Goal: Information Seeking & Learning: Check status

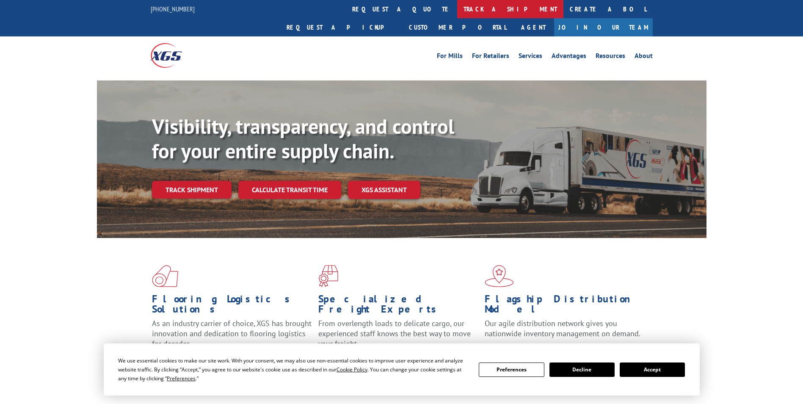
click at [457, 5] on link "track a shipment" at bounding box center [510, 9] width 106 height 18
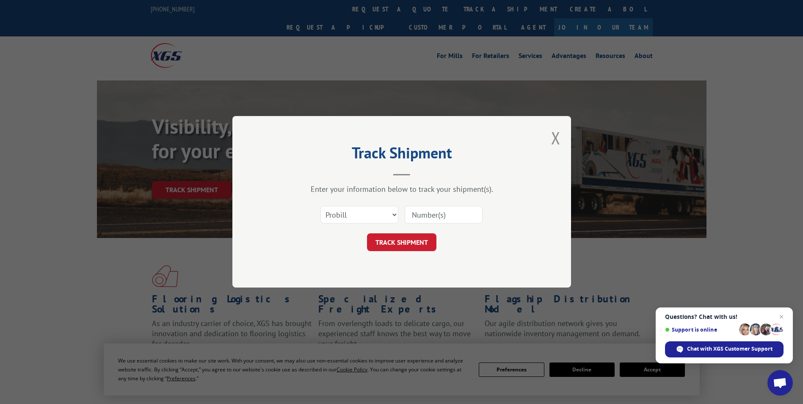
click at [746, 77] on div "Track Shipment Enter your information below to track your shipment(s). Select c…" at bounding box center [401, 202] width 803 height 404
click at [442, 211] on input at bounding box center [444, 215] width 78 height 18
paste input "SI654208"
type input "SI654208"
click at [413, 244] on button "TRACK SHIPMENT" at bounding box center [401, 243] width 69 height 18
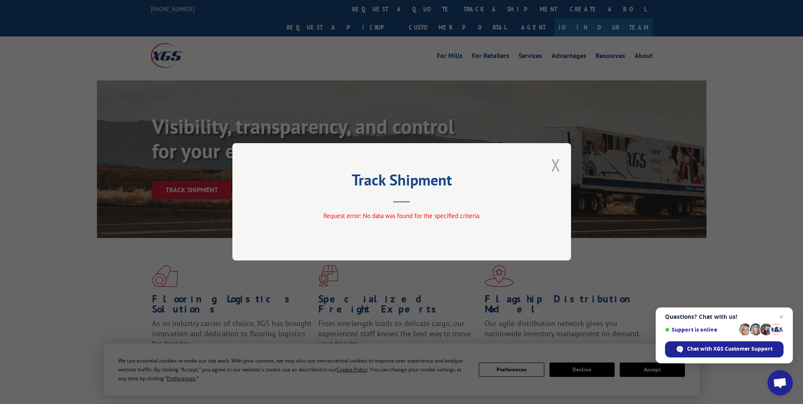
click at [553, 166] on button "Close modal" at bounding box center [555, 165] width 9 height 22
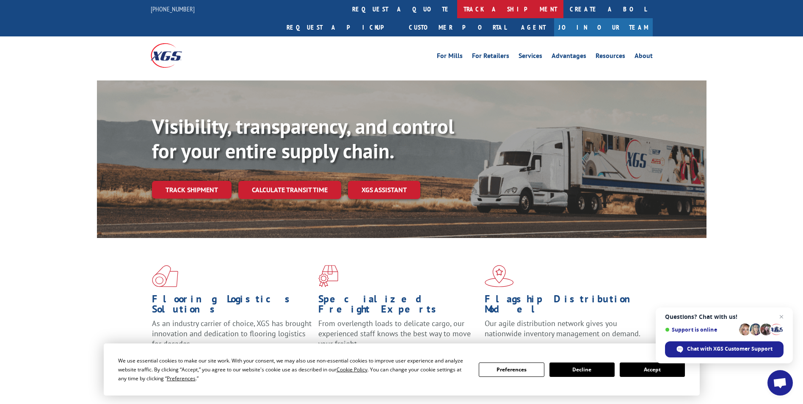
click at [457, 10] on link "track a shipment" at bounding box center [510, 9] width 106 height 18
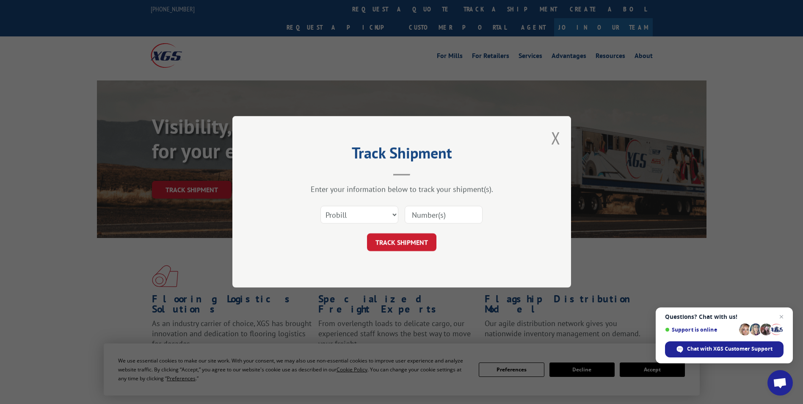
click at [433, 213] on input at bounding box center [444, 215] width 78 height 18
paste input "17665049"
type input "17665049"
click at [407, 244] on button "TRACK SHIPMENT" at bounding box center [401, 243] width 69 height 18
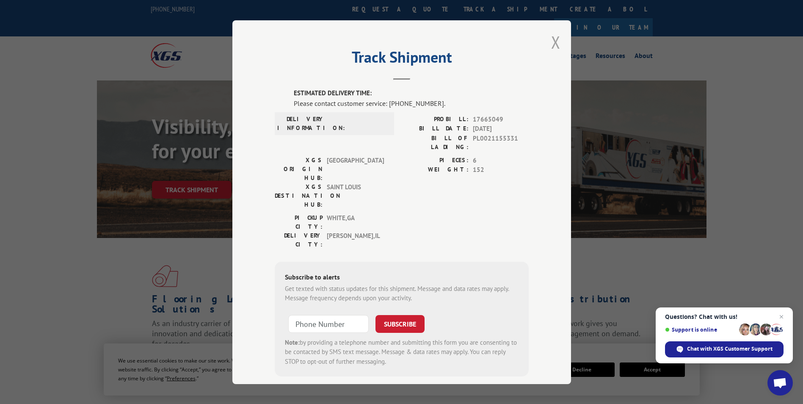
click at [554, 43] on button "Close modal" at bounding box center [555, 42] width 9 height 22
